Goal: Information Seeking & Learning: Learn about a topic

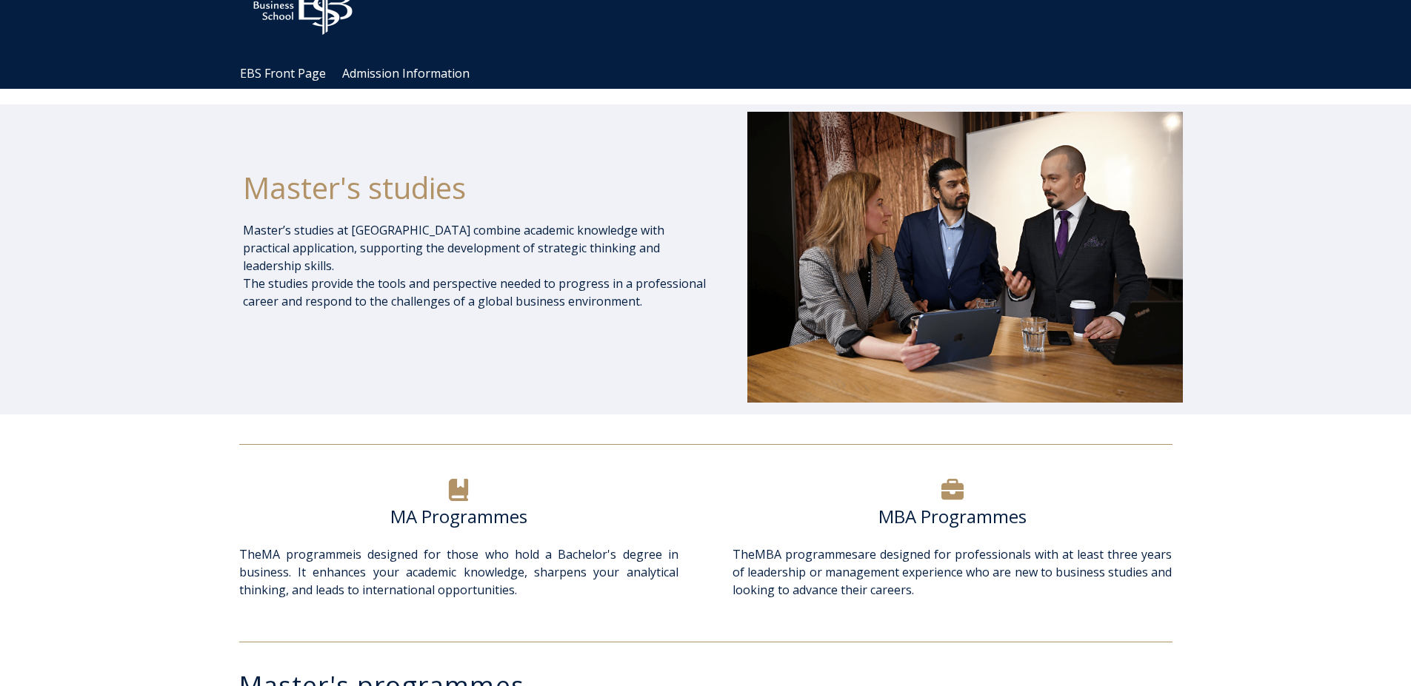
scroll to position [178, 0]
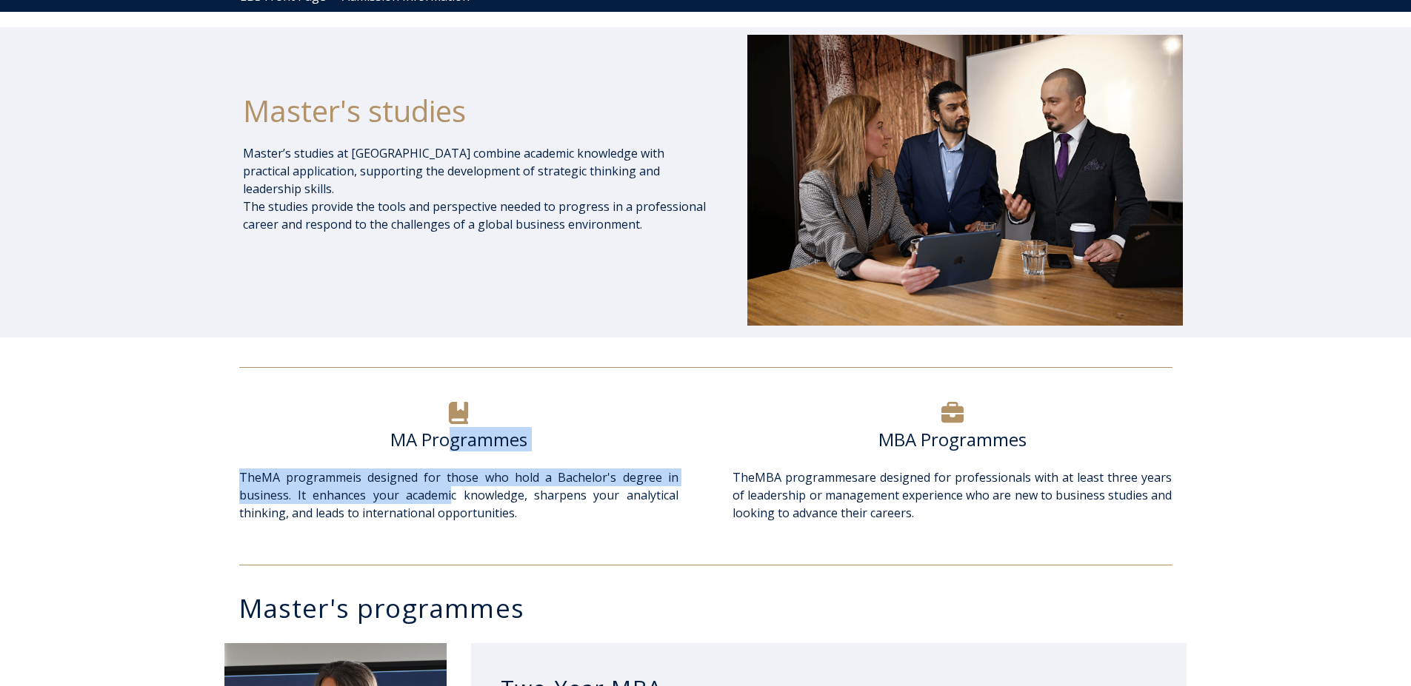
drag, startPoint x: 448, startPoint y: 441, endPoint x: 447, endPoint y: 501, distance: 60.0
click at [447, 501] on div "MA Programmes The MA programme is designed for those who hold a Bachelor's degr…" at bounding box center [458, 469] width 469 height 142
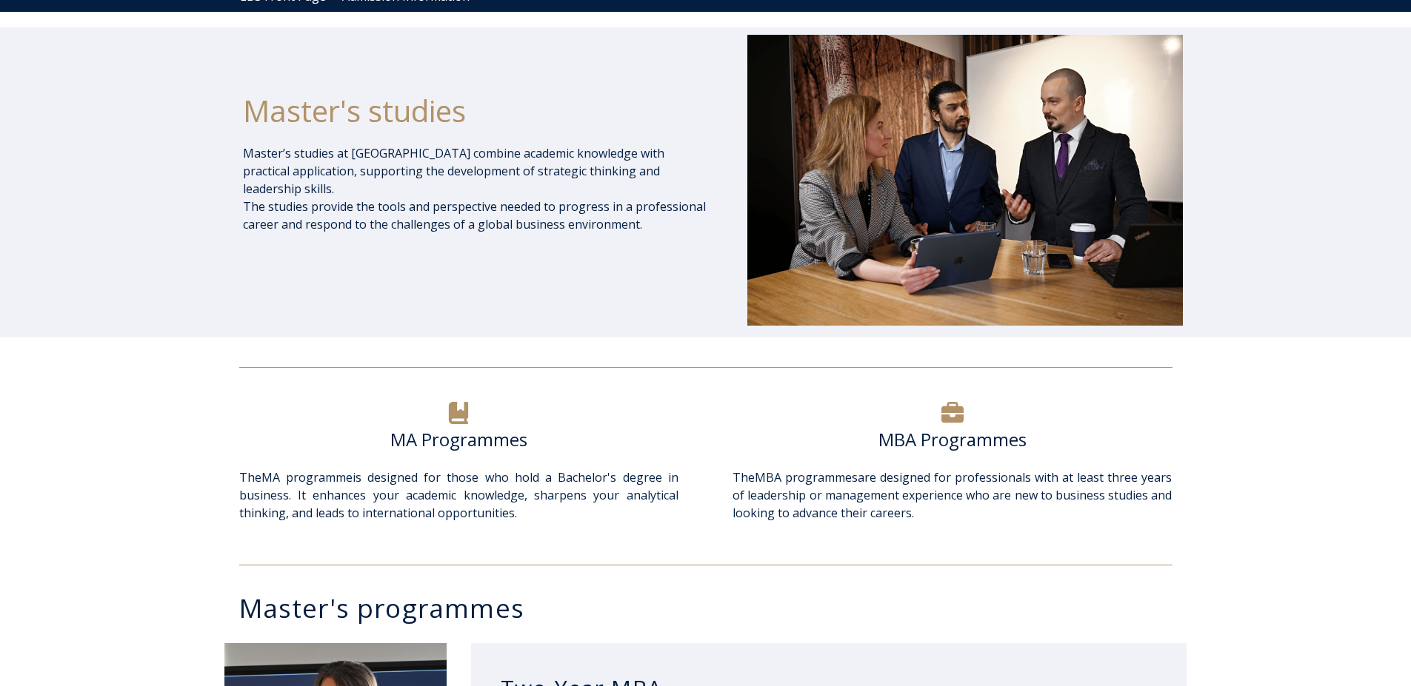
click at [463, 501] on span "The MA programme is designed for those who hold a Bachelor's degree in business…" at bounding box center [458, 495] width 439 height 52
drag, startPoint x: 415, startPoint y: 495, endPoint x: 389, endPoint y: 494, distance: 26.7
click at [389, 494] on span "The MA programme is designed for those who hold a Bachelor's degree in business…" at bounding box center [458, 495] width 439 height 52
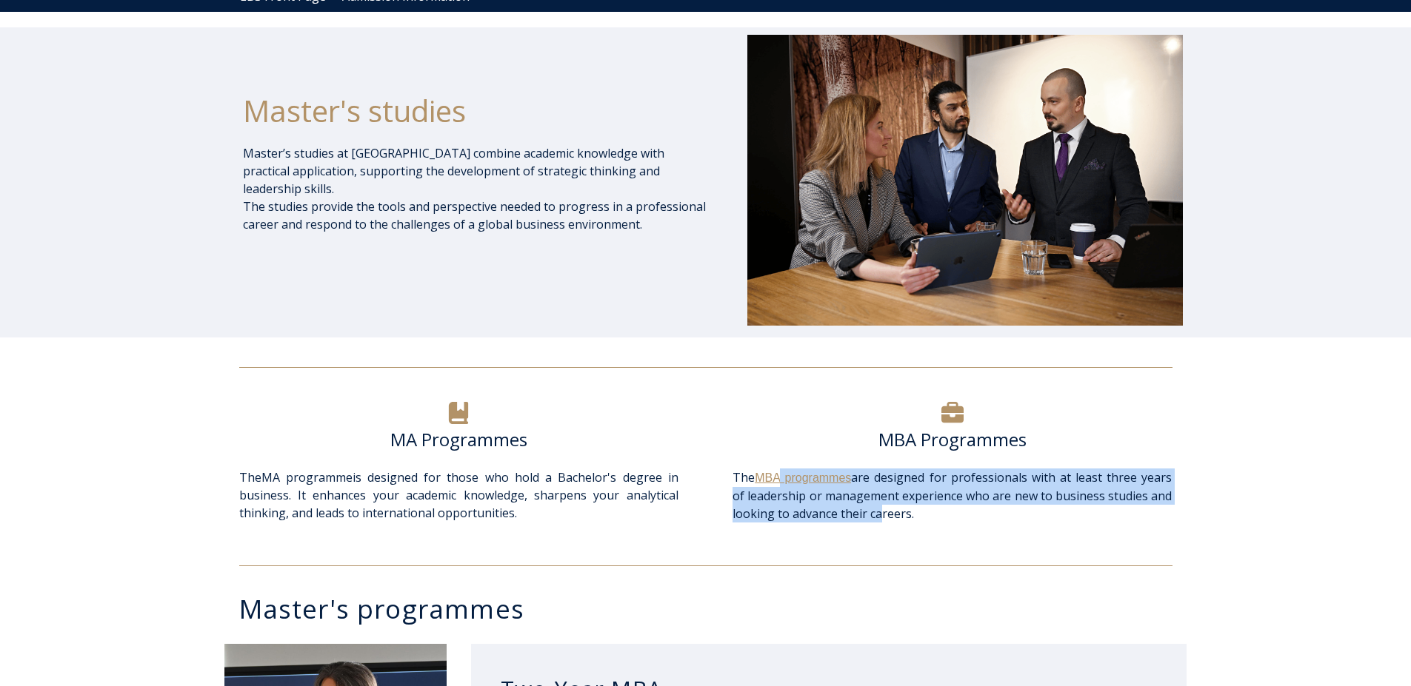
drag, startPoint x: 834, startPoint y: 492, endPoint x: 778, endPoint y: 478, distance: 58.0
click at [778, 478] on span "The MBA programmes are designed for professionals with at least three years of …" at bounding box center [951, 495] width 439 height 53
click at [817, 494] on span "The MBA programmes are designed for professionals with at least three years of …" at bounding box center [951, 495] width 439 height 52
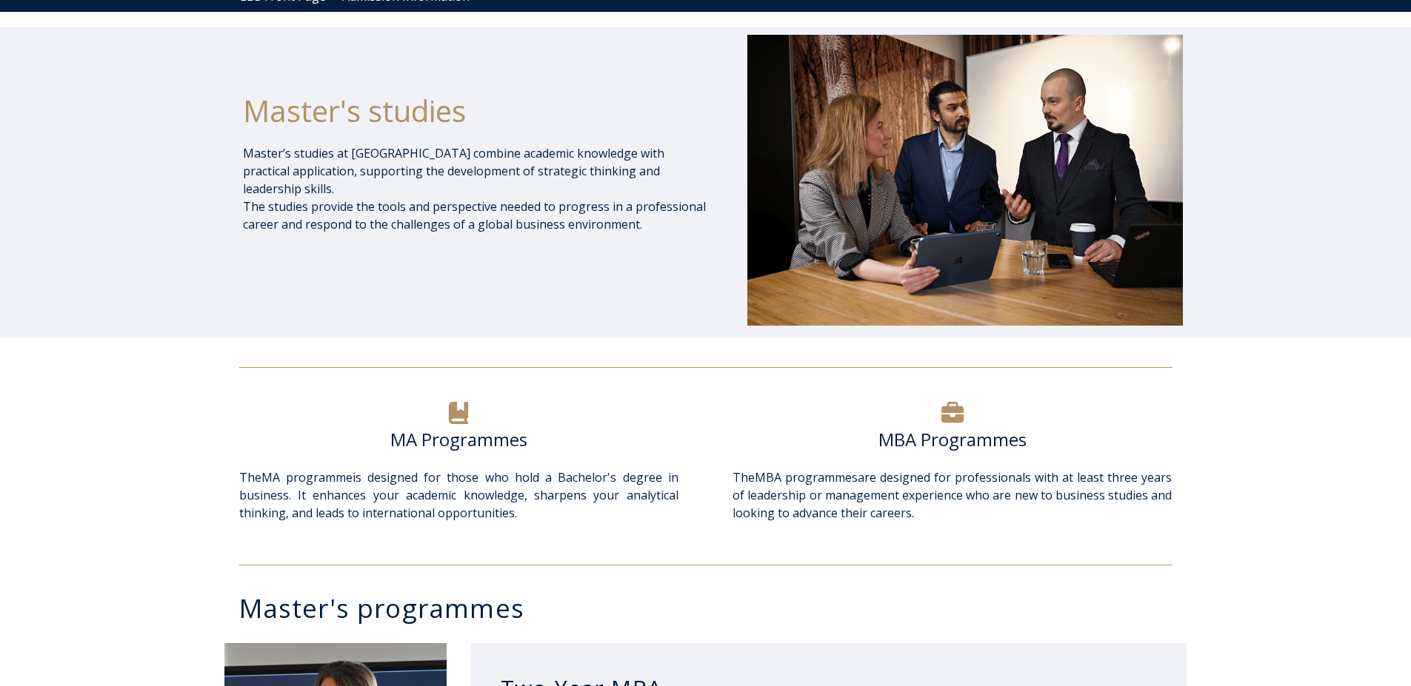
drag, startPoint x: 557, startPoint y: 512, endPoint x: 517, endPoint y: 527, distance: 42.6
click at [517, 527] on div "The MA programme is designed for those who hold a Bachelor's degree in business…" at bounding box center [458, 504] width 439 height 71
click at [421, 504] on span "The MA programme is designed for those who hold a Bachelor's degree in business…" at bounding box center [458, 495] width 439 height 52
click at [454, 436] on h6 "MA Programmes" at bounding box center [458, 440] width 439 height 22
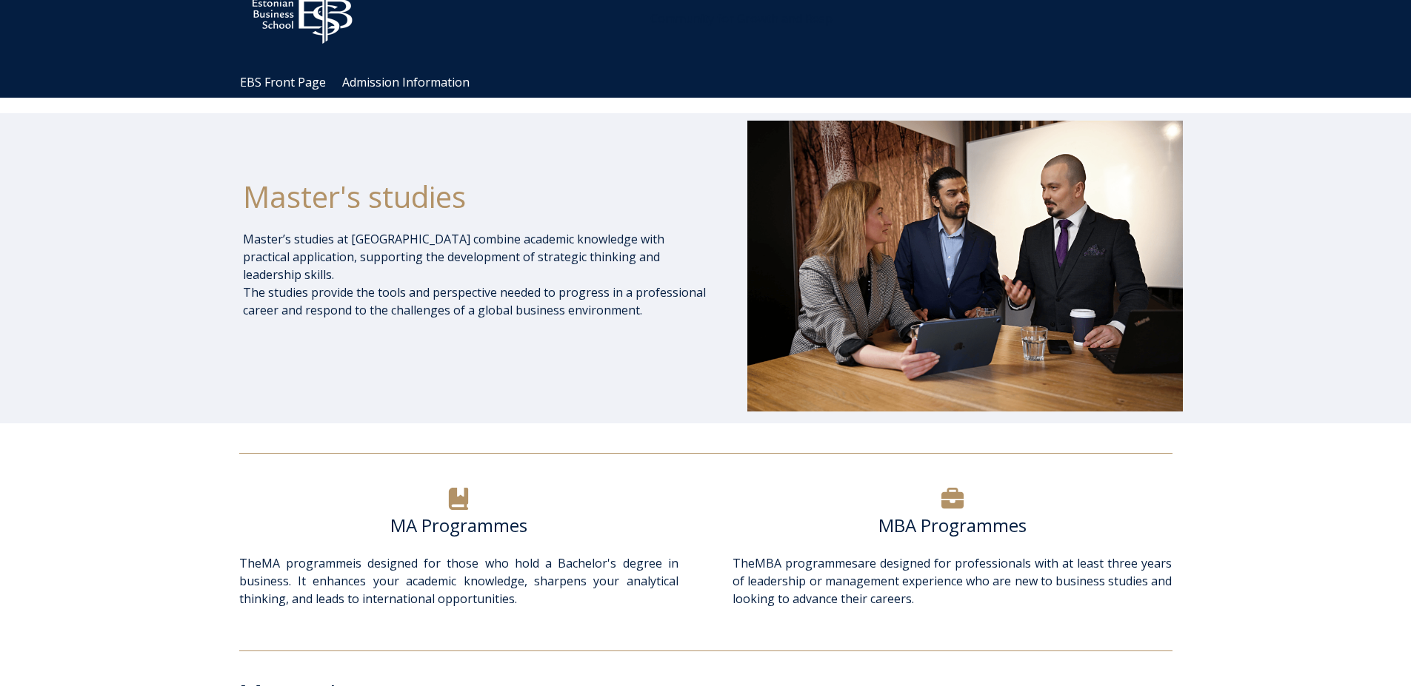
scroll to position [0, 0]
